Goal: Task Accomplishment & Management: Manage account settings

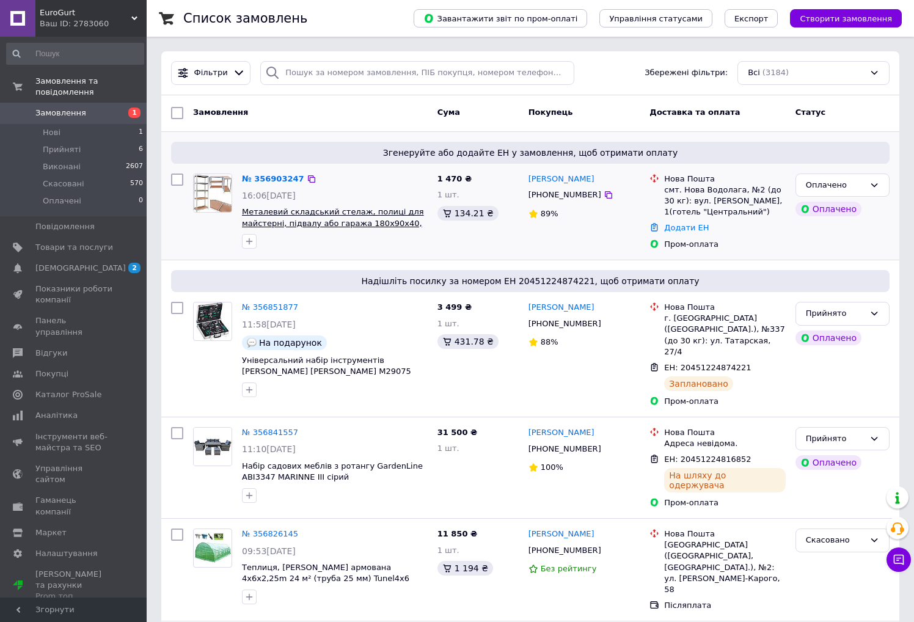
click at [292, 228] on span "Металевий складський стелаж, полиці для майстерні, підвалу або гаража 180x90x40…" at bounding box center [333, 223] width 182 height 32
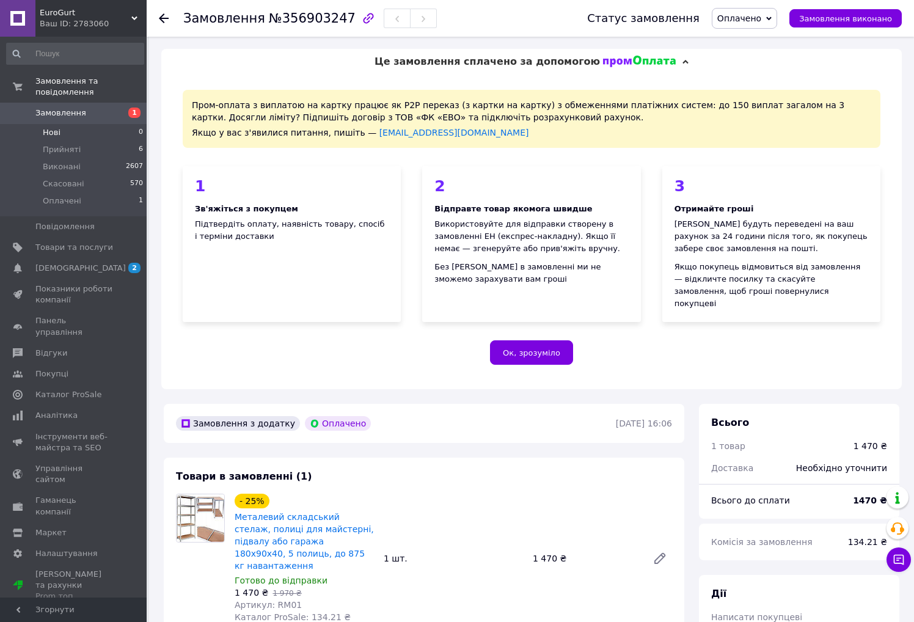
click at [61, 124] on li "Нові 0" at bounding box center [75, 132] width 150 height 17
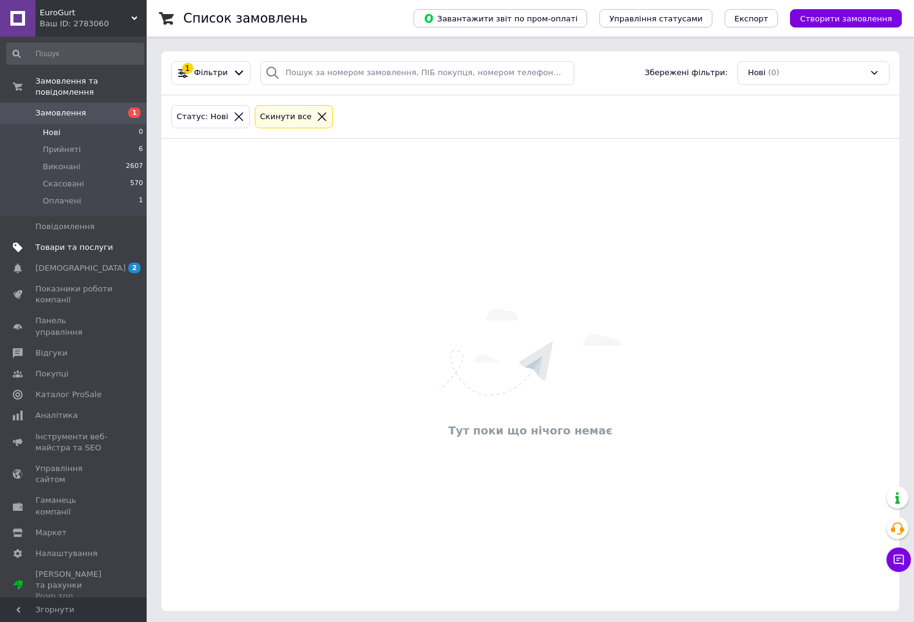
click at [71, 242] on span "Товари та послуги" at bounding box center [74, 247] width 78 height 11
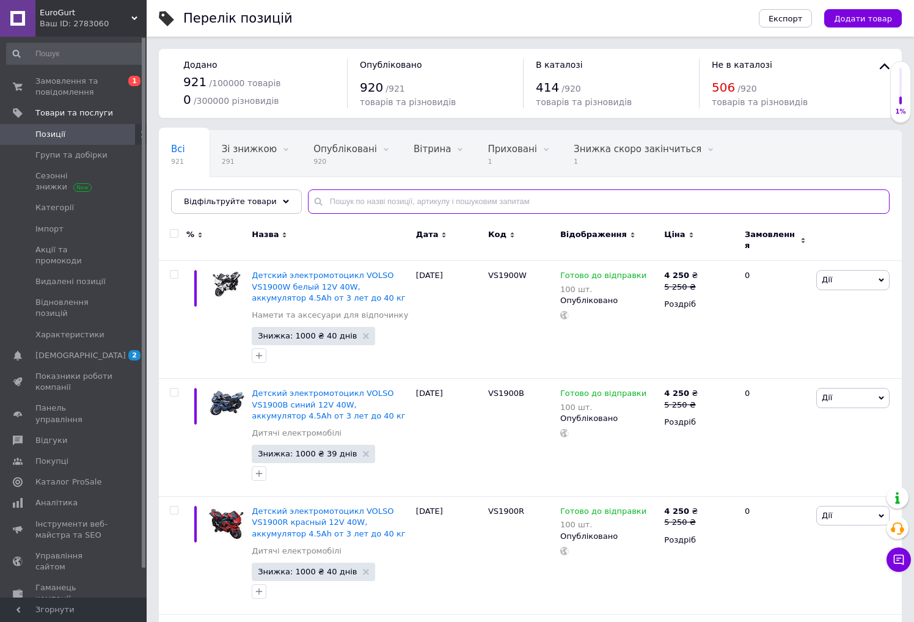
click at [345, 201] on input "text" at bounding box center [598, 201] width 581 height 24
paste input "KD1586"
type input "KD1586"
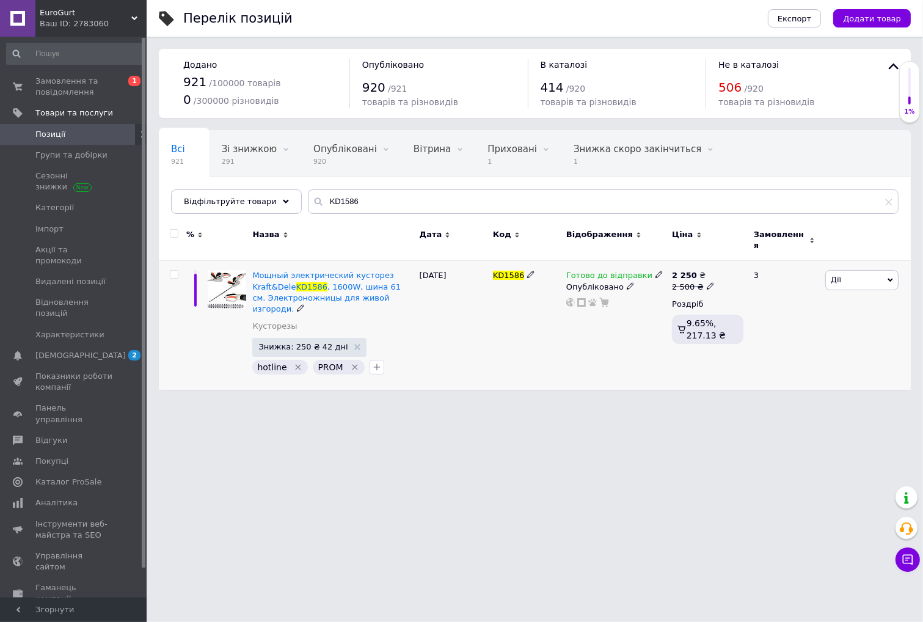
drag, startPoint x: 644, startPoint y: 266, endPoint x: 653, endPoint y: 263, distance: 10.2
click at [655, 271] on icon at bounding box center [658, 274] width 7 height 7
click at [711, 305] on li "Немає в наявності" at bounding box center [722, 313] width 116 height 17
click at [591, 402] on html "EuroGurt Ваш ID: 2783060 Сайт EuroGurt Кабінет покупця Перевірити стан системи …" at bounding box center [461, 201] width 923 height 402
drag, startPoint x: 417, startPoint y: 539, endPoint x: 332, endPoint y: 593, distance: 100.8
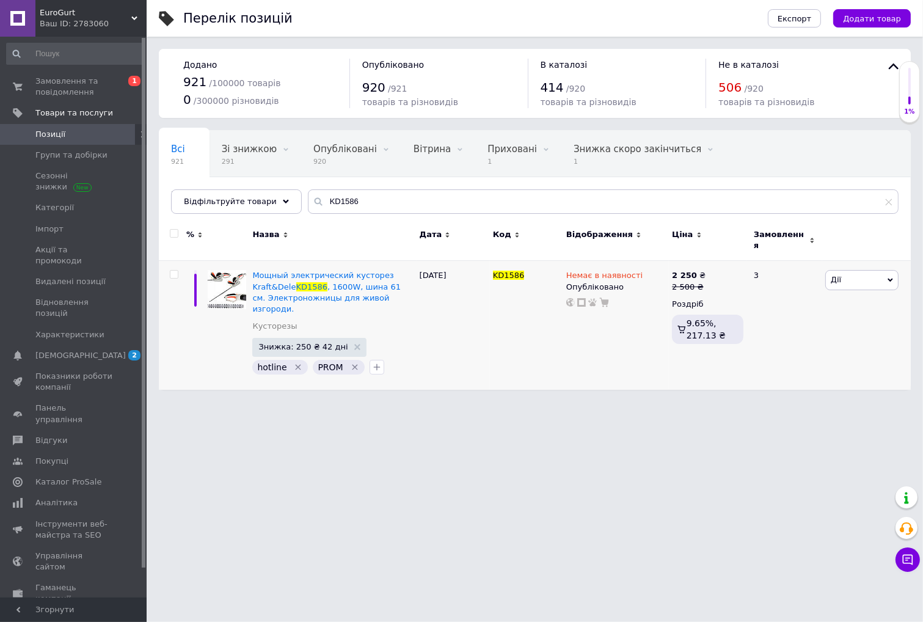
click at [417, 402] on html "EuroGurt Ваш ID: 2783060 Сайт EuroGurt Кабінет покупця Перевірити стан системи …" at bounding box center [461, 201] width 923 height 402
click at [446, 402] on html "EuroGurt Ваш ID: 2783060 Сайт EuroGurt Кабінет покупця Перевірити стан системи …" at bounding box center [461, 201] width 923 height 402
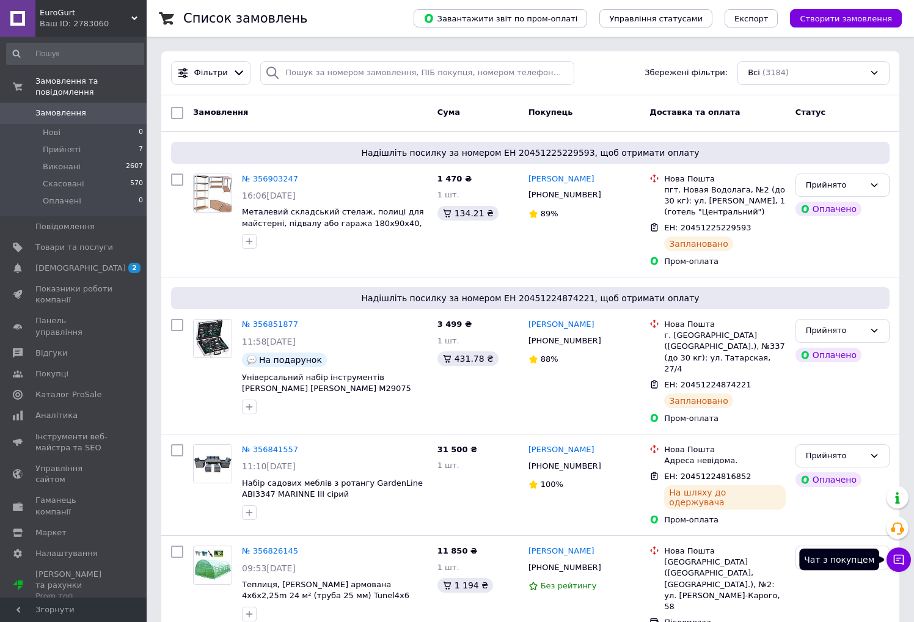
click at [903, 557] on icon at bounding box center [898, 560] width 10 height 10
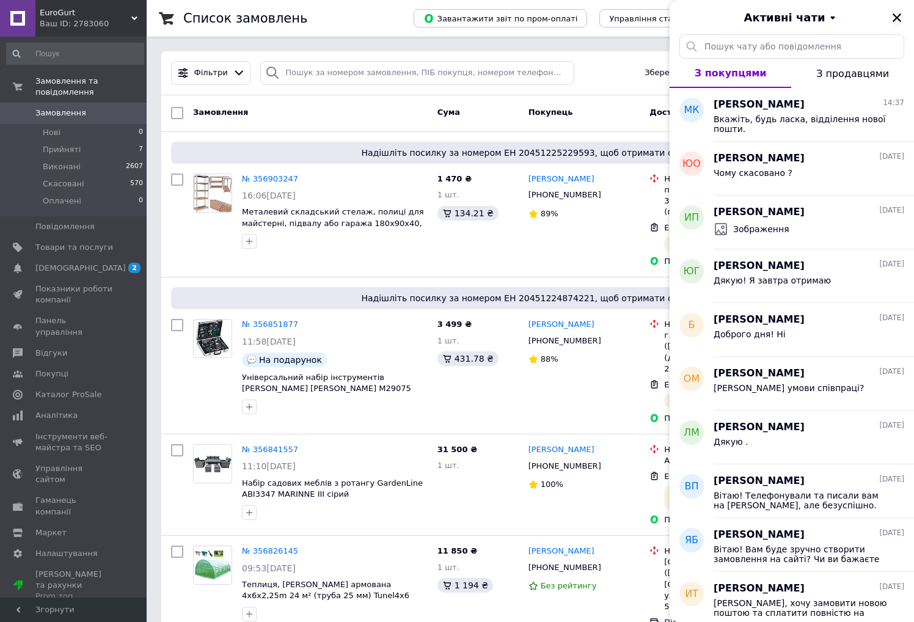
click at [893, 15] on icon "Закрити" at bounding box center [896, 17] width 9 height 9
